Goal: Information Seeking & Learning: Learn about a topic

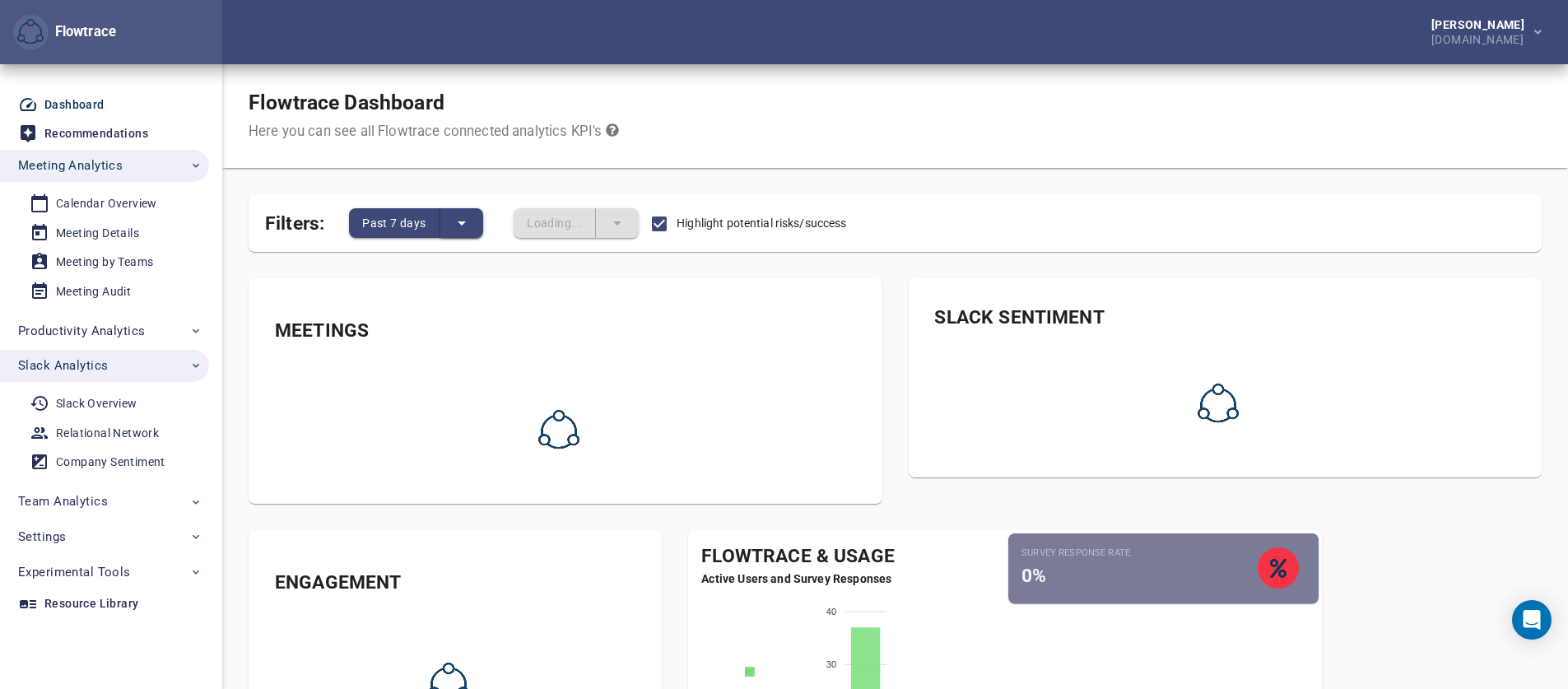
click at [460, 217] on icon "split button" at bounding box center [461, 223] width 20 height 20
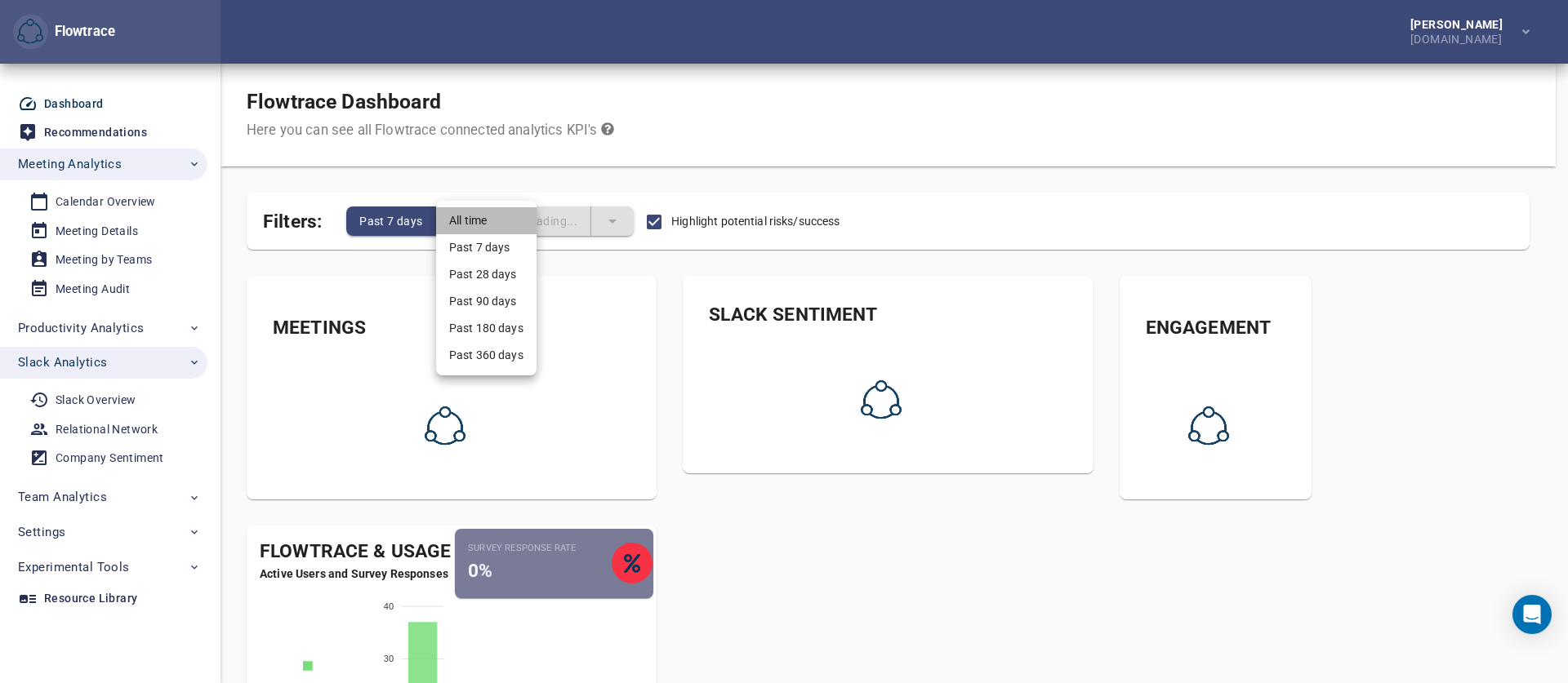
click at [456, 215] on li "All time" at bounding box center [486, 220] width 101 height 27
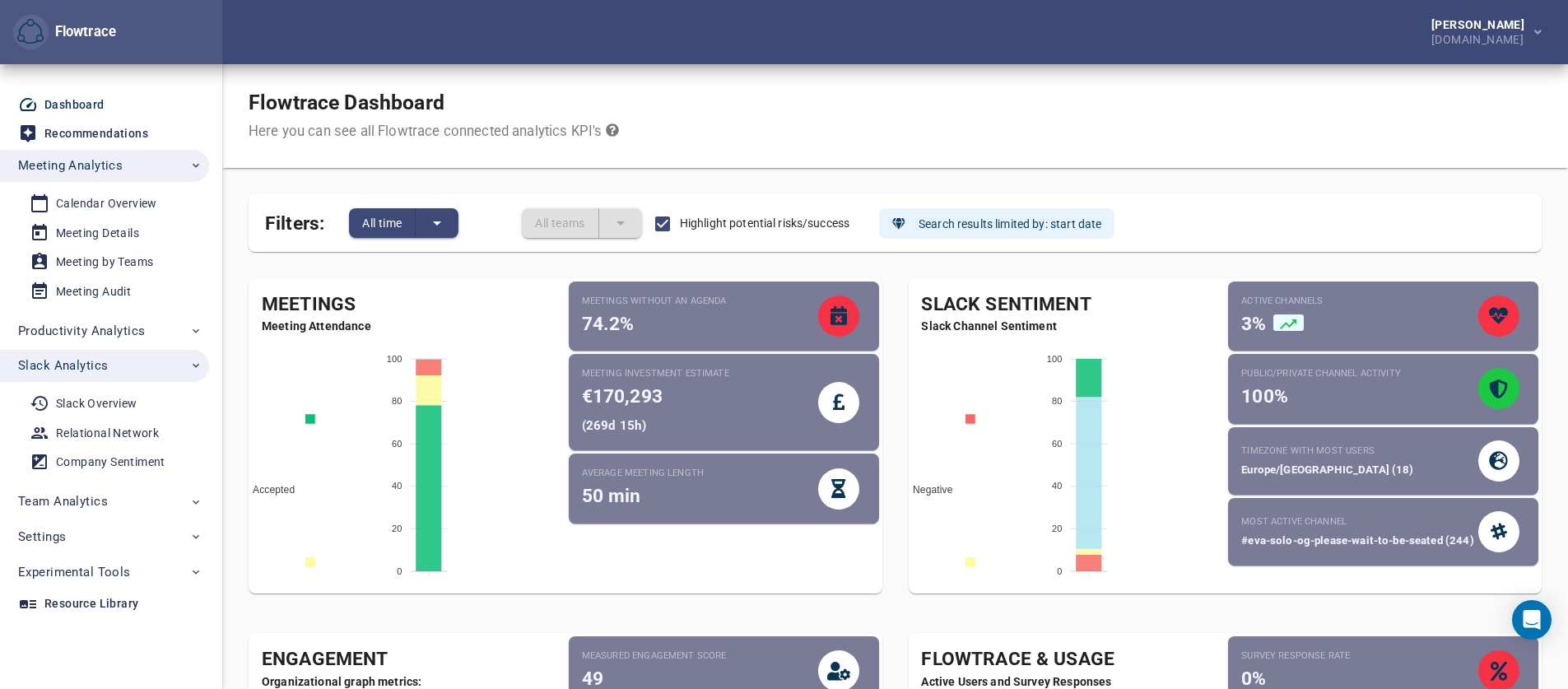
click at [591, 311] on div "Meetings without an agenda 74.2%" at bounding box center [700, 317] width 236 height 44
drag, startPoint x: 591, startPoint y: 311, endPoint x: 600, endPoint y: 296, distance: 17.5
click at [591, 310] on div "Meetings without an agenda 74.2%" at bounding box center [700, 317] width 236 height 44
click at [600, 296] on small "Meetings without an agenda" at bounding box center [700, 302] width 236 height 13
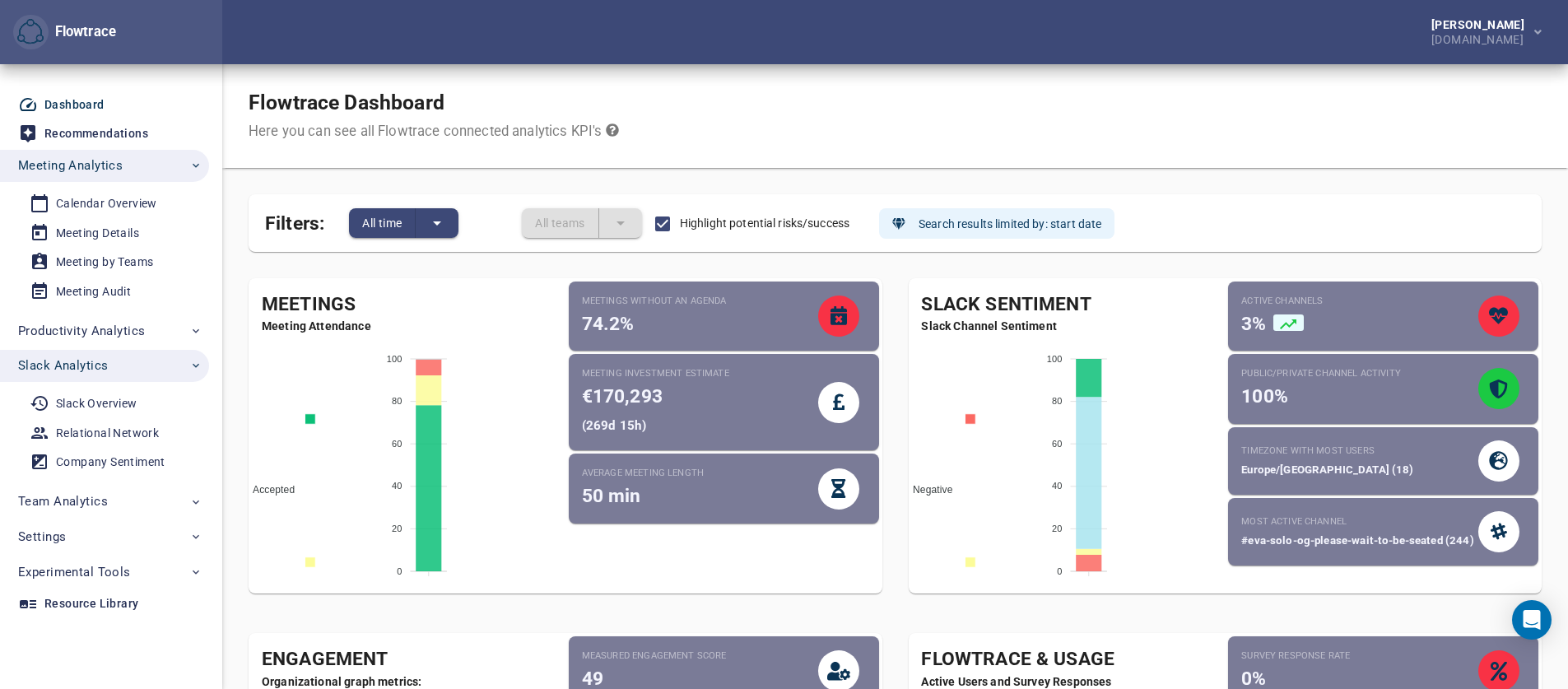
click at [582, 381] on small "Meeting investment estimate" at bounding box center [700, 374] width 236 height 13
click at [101, 396] on div "Slack Overview" at bounding box center [97, 404] width 82 height 21
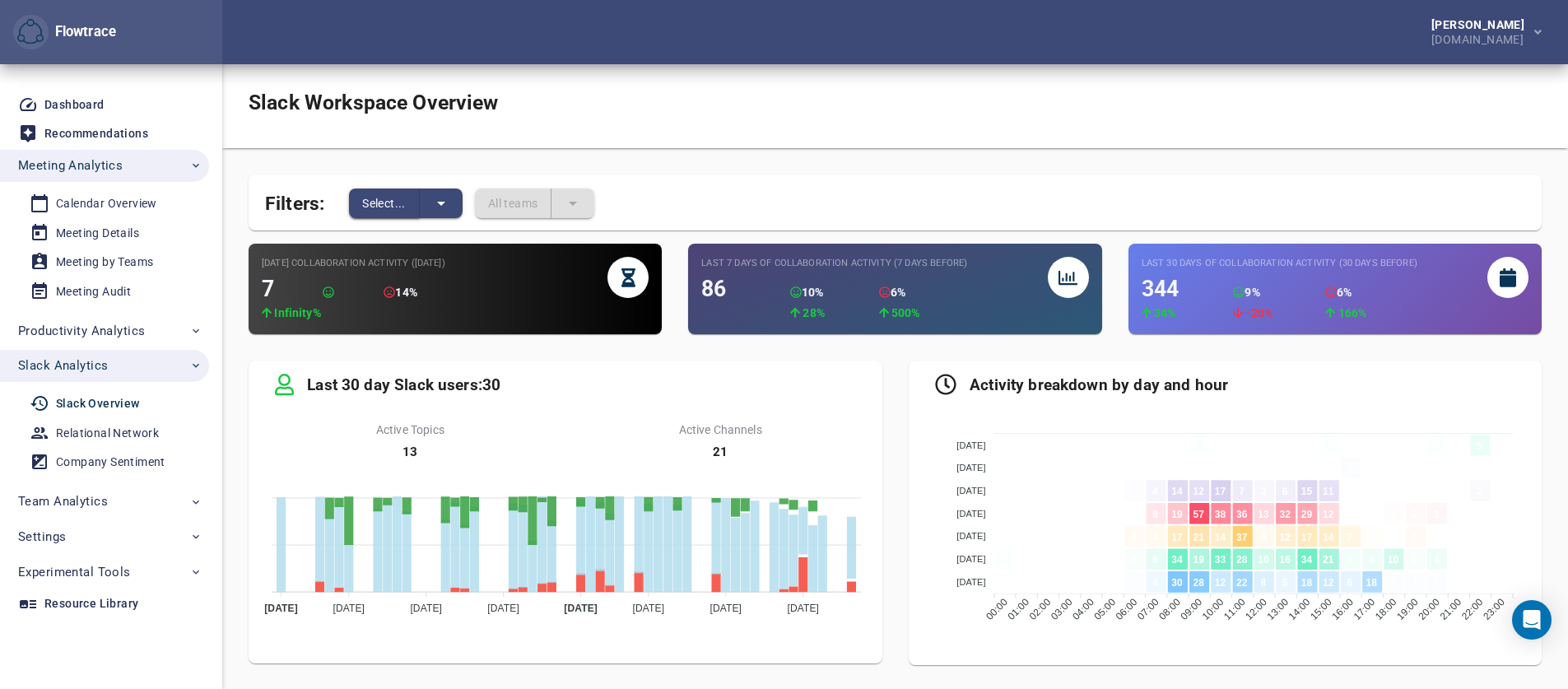
click at [401, 215] on button "Select..." at bounding box center [384, 203] width 71 height 29
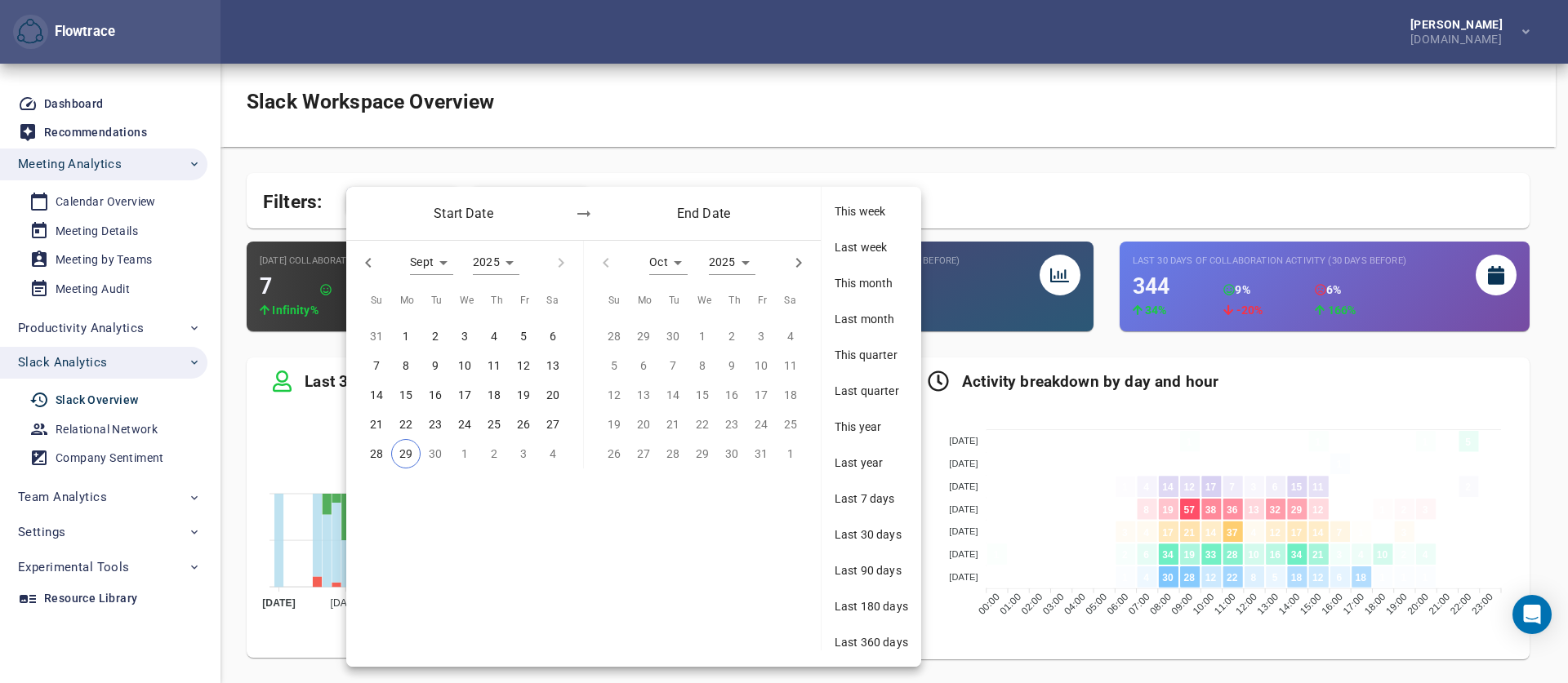
click at [400, 203] on div "Start Date End Date" at bounding box center [584, 214] width 474 height 53
click at [865, 629] on div "Last 360 days" at bounding box center [872, 643] width 100 height 36
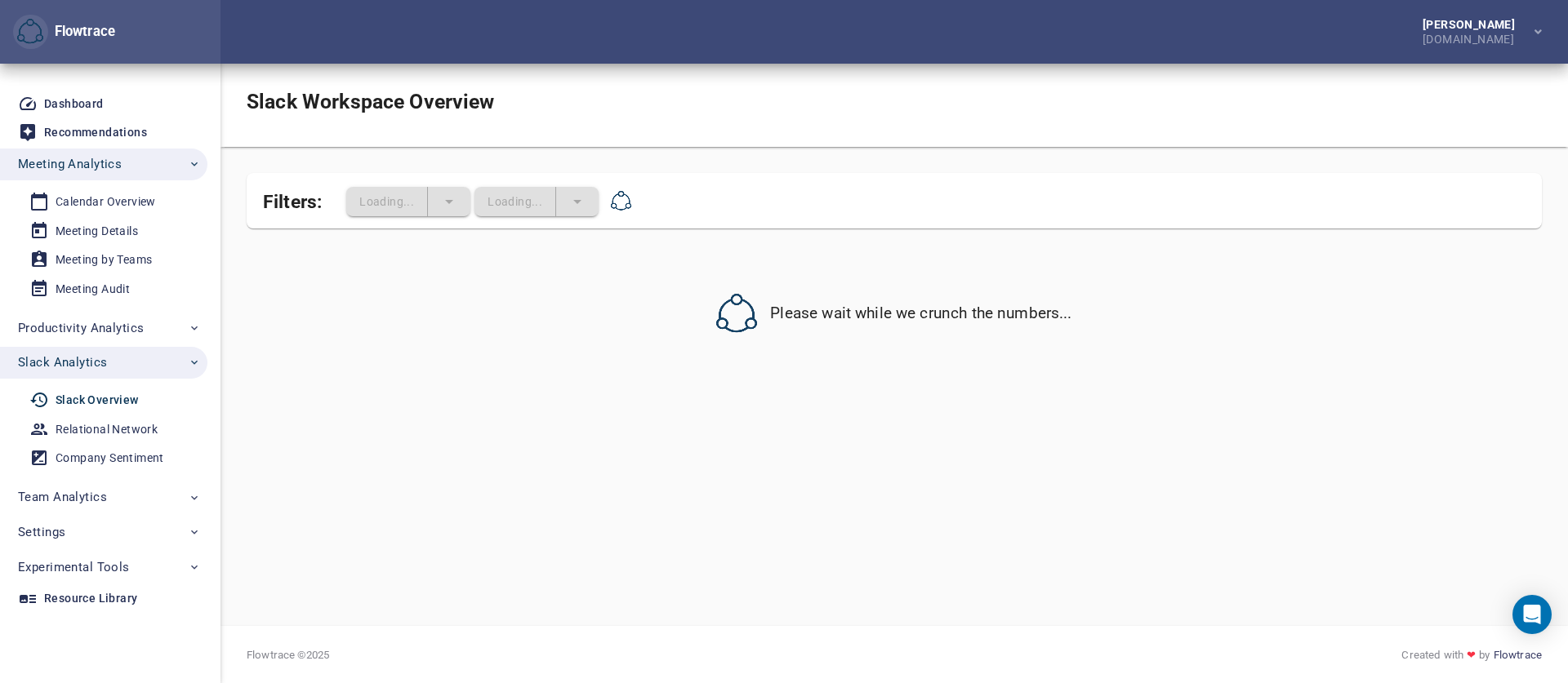
click at [1018, 187] on div "Filters: Loading... Loading..." at bounding box center [894, 200] width 1295 height 56
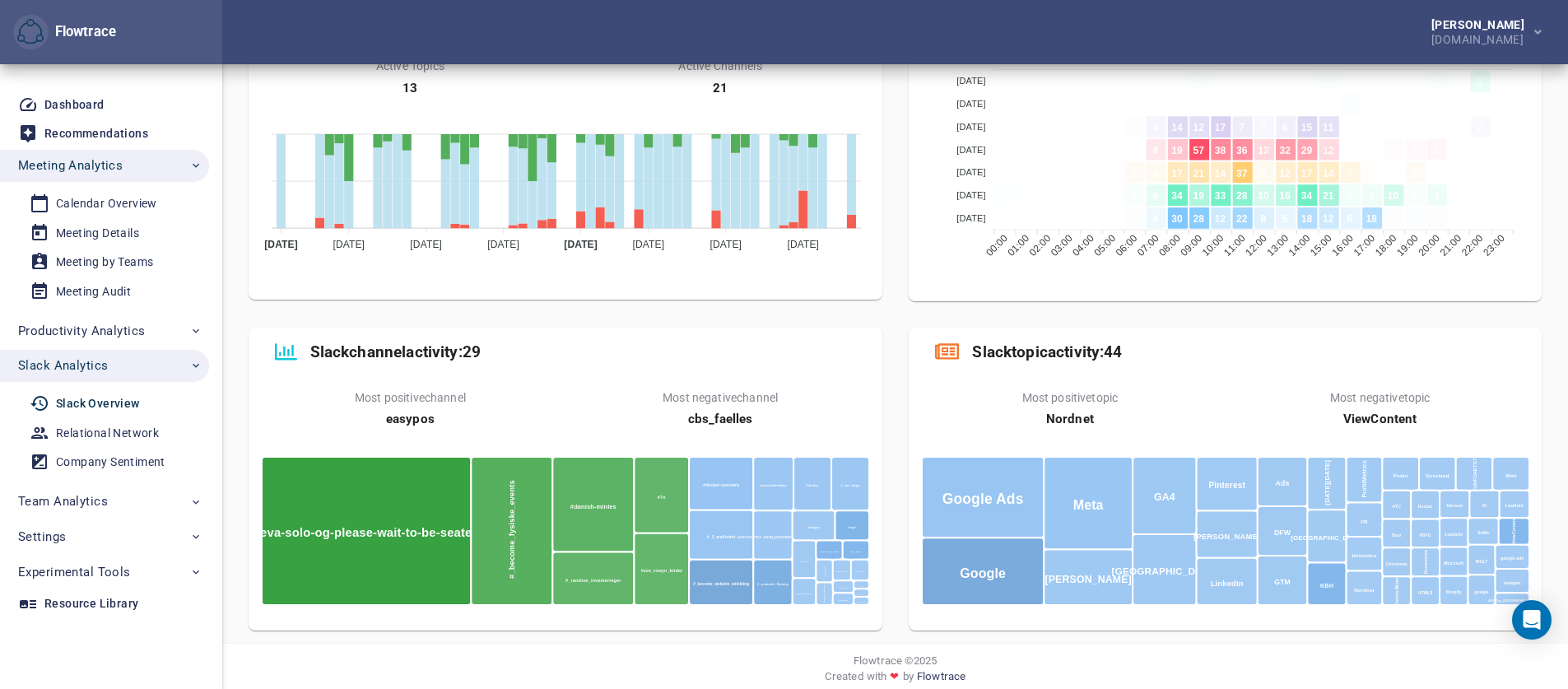
scroll to position [377, 0]
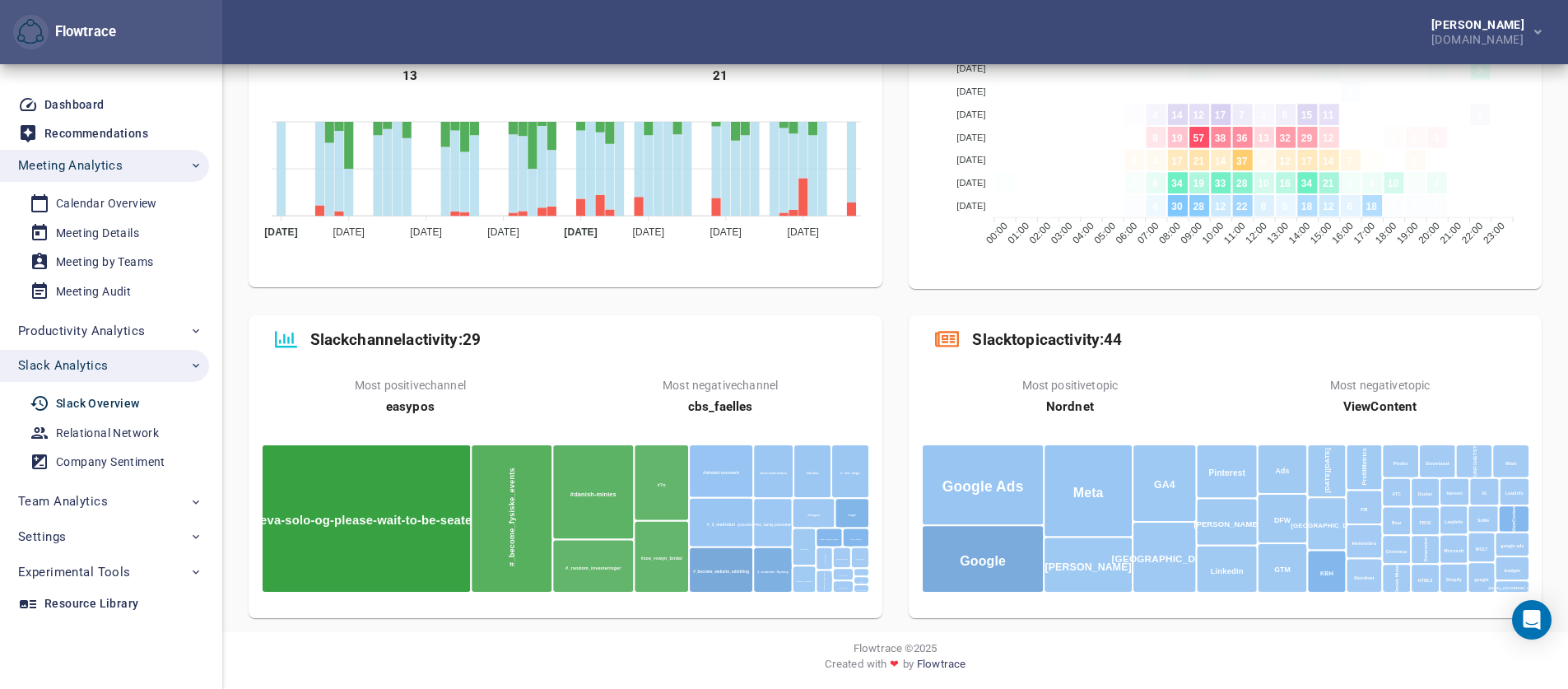
click at [723, 402] on b "cbs_faelles" at bounding box center [720, 407] width 65 height 15
click at [1134, 402] on div "Most positive topic Nordnet" at bounding box center [1069, 397] width 297 height 38
click at [102, 432] on div "Relational Network" at bounding box center [107, 434] width 102 height 21
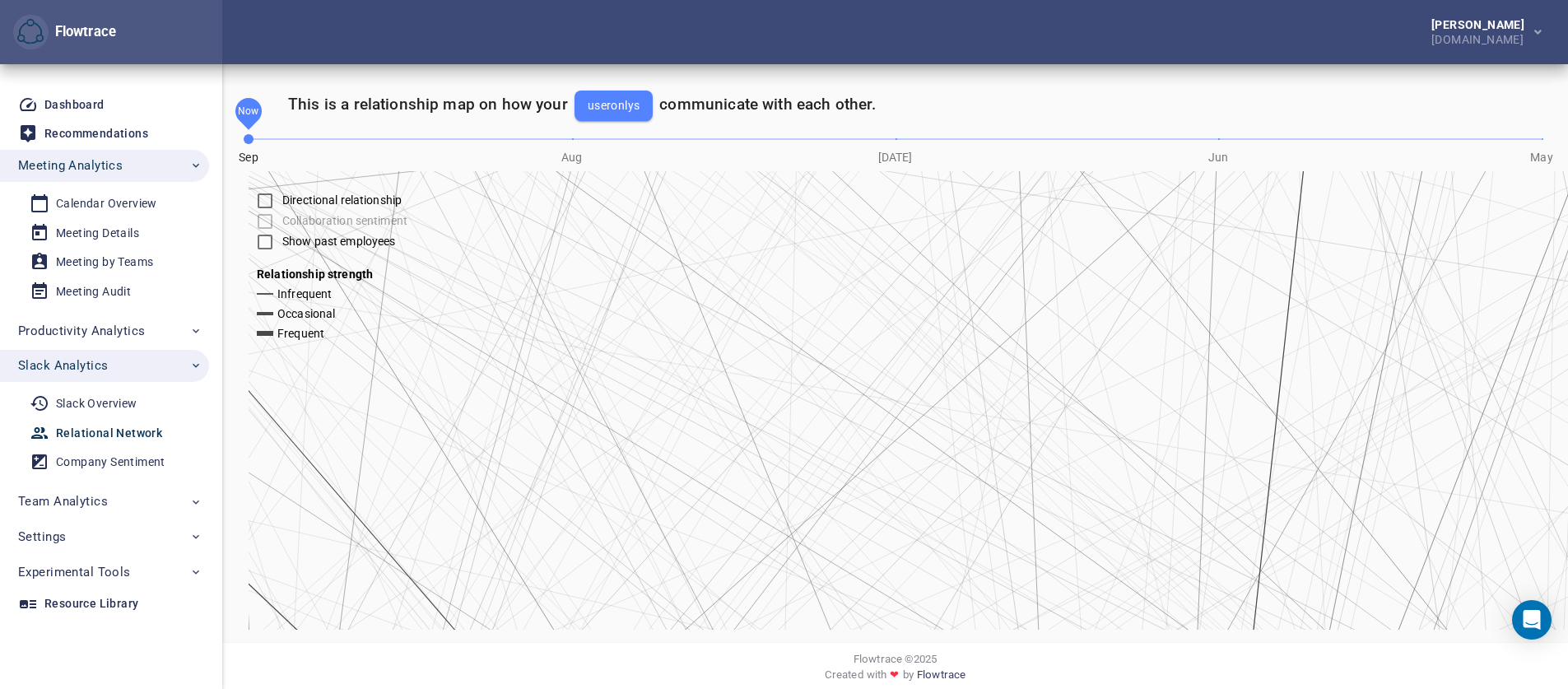
scroll to position [12, 0]
